Goal: Book appointment/travel/reservation

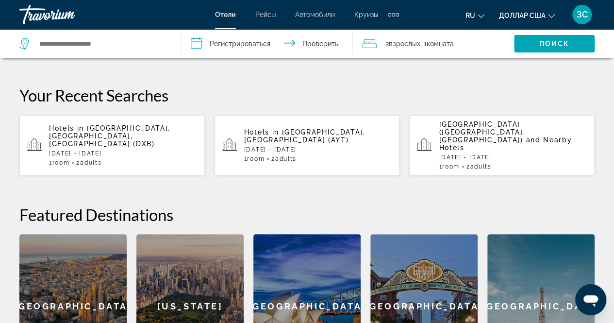
scroll to position [291, 0]
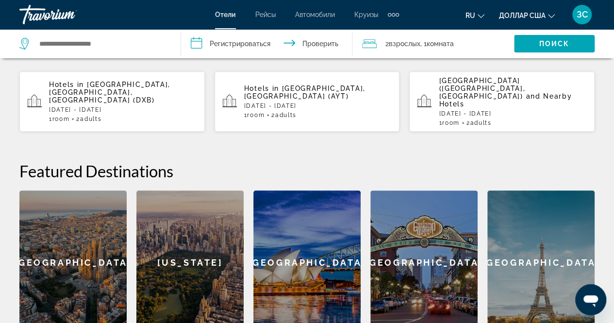
click at [295, 102] on p "[DATE] - [DATE]" at bounding box center [318, 105] width 148 height 7
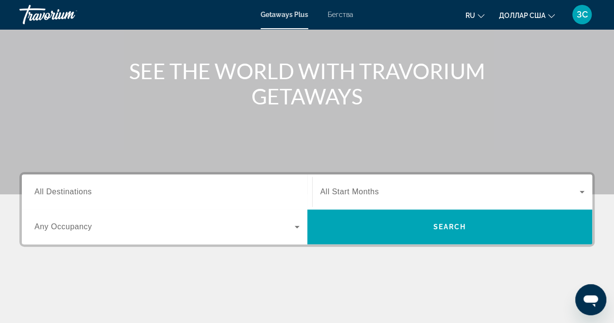
scroll to position [146, 0]
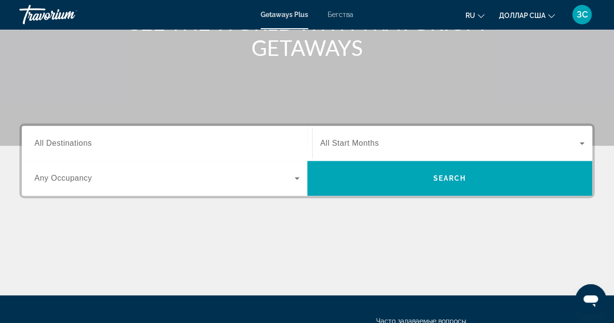
click at [50, 147] on label "Destination All Destinations" at bounding box center [62, 143] width 57 height 9
click at [50, 147] on input "Destination All Destinations" at bounding box center [166, 144] width 265 height 12
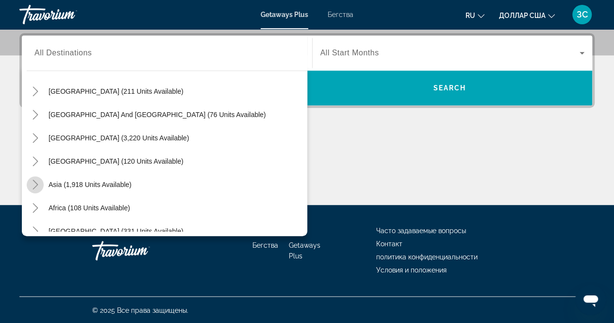
click at [34, 185] on icon "Toggle Asia (1,918 units available)" at bounding box center [36, 185] width 10 height 10
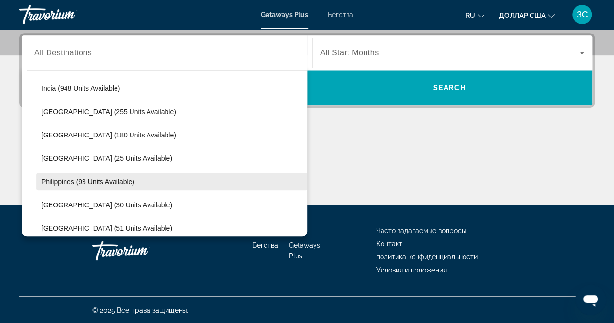
scroll to position [384, 0]
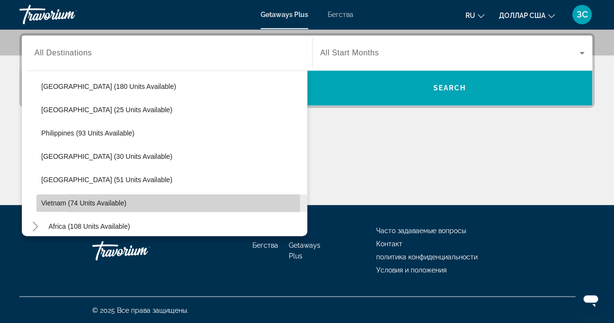
click at [61, 200] on span "Vietnam (74 units available)" at bounding box center [83, 203] width 85 height 8
type input "**********"
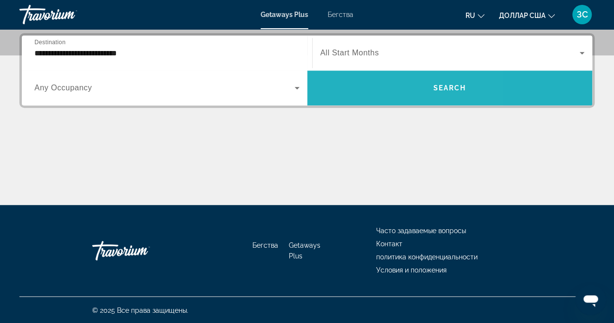
click at [425, 89] on span "Виджет поиска" at bounding box center [450, 87] width 286 height 23
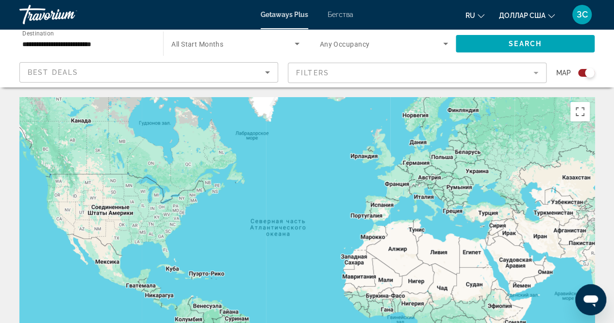
click at [539, 73] on mat-form-field "Filters" at bounding box center [417, 73] width 259 height 20
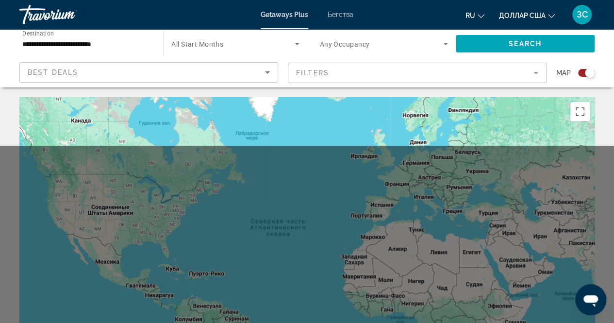
click at [537, 72] on mat-form-field "Filters" at bounding box center [417, 73] width 259 height 20
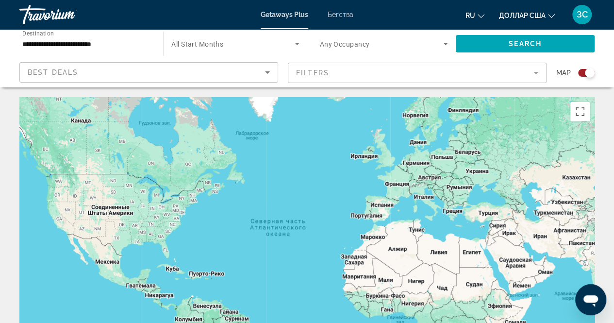
click at [537, 72] on mat-form-field "Filters" at bounding box center [417, 73] width 259 height 20
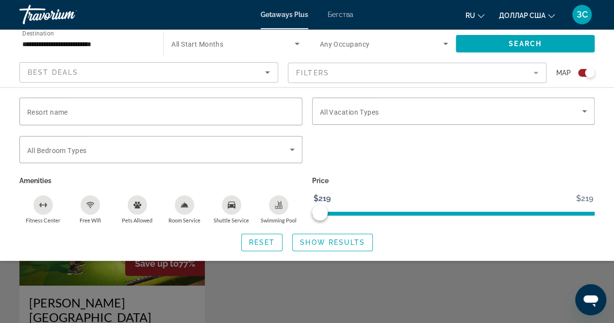
scroll to position [291, 0]
click at [511, 279] on div "Search widget" at bounding box center [307, 234] width 614 height 177
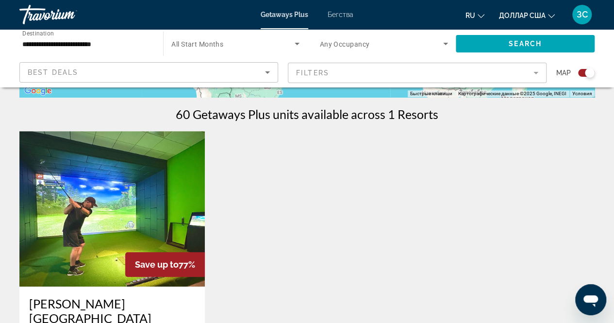
click at [79, 203] on img "Основное содержание" at bounding box center [112, 208] width 186 height 155
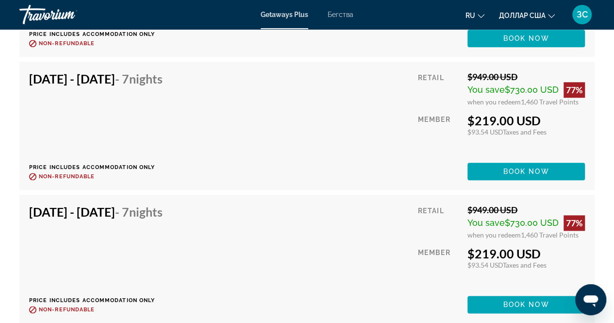
scroll to position [2305, 0]
